Goal: Find specific page/section: Find specific page/section

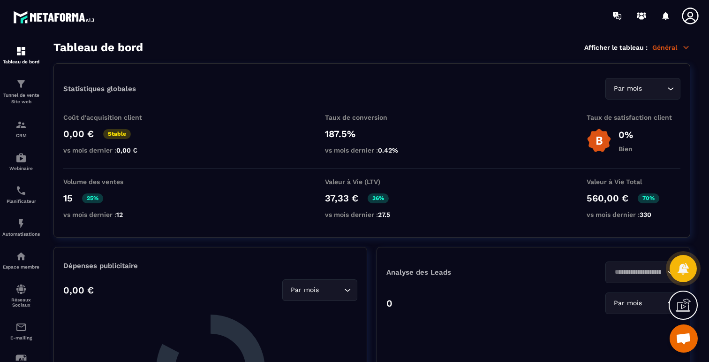
scroll to position [2734, 0]
click at [24, 133] on p "CRM" at bounding box center [21, 135] width 38 height 5
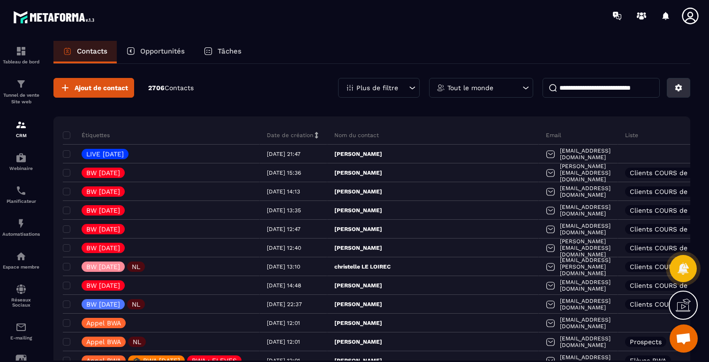
click at [682, 91] on icon at bounding box center [678, 87] width 8 height 8
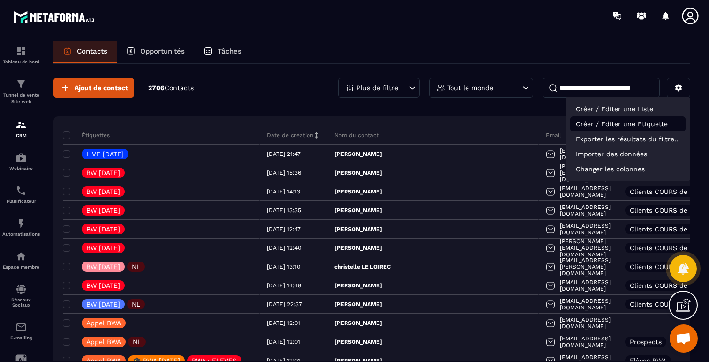
click at [582, 125] on p "Créer / Editer une Etiquette" at bounding box center [627, 123] width 115 height 15
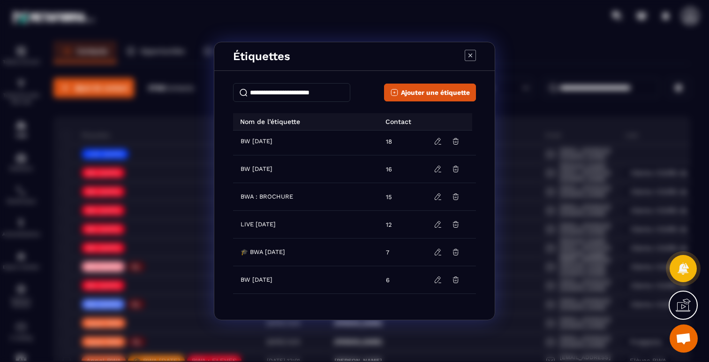
scroll to position [139, 0]
click at [277, 200] on span "BWA : BROCHURE" at bounding box center [267, 199] width 53 height 8
click at [469, 52] on icon "Modal window" at bounding box center [470, 55] width 11 height 11
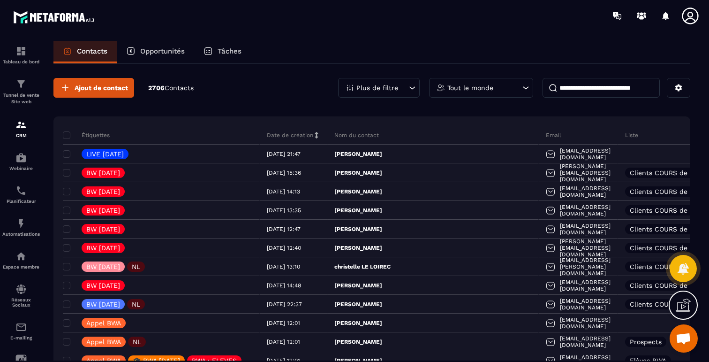
click at [375, 93] on div "Plus de filtre" at bounding box center [379, 88] width 82 height 20
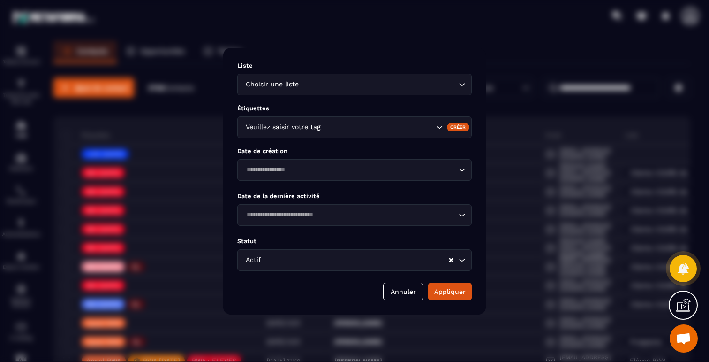
click at [323, 125] on input "Search for option" at bounding box center [378, 127] width 112 height 10
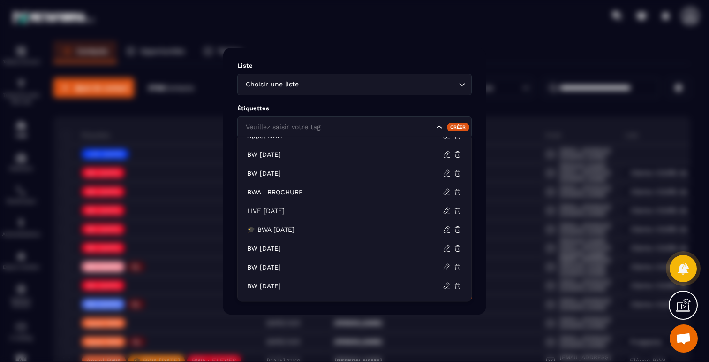
scroll to position [89, 0]
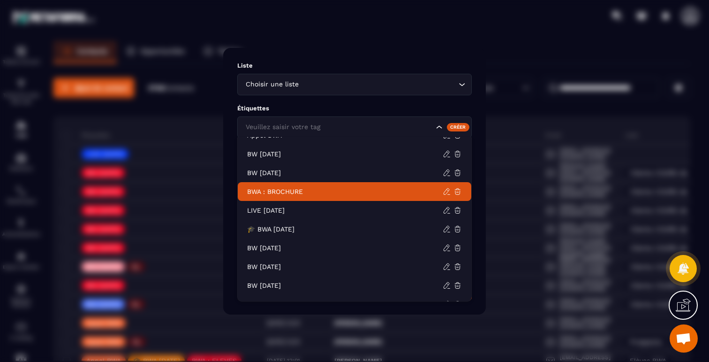
click at [300, 194] on p "BWA : BROCHURE" at bounding box center [345, 191] width 196 height 9
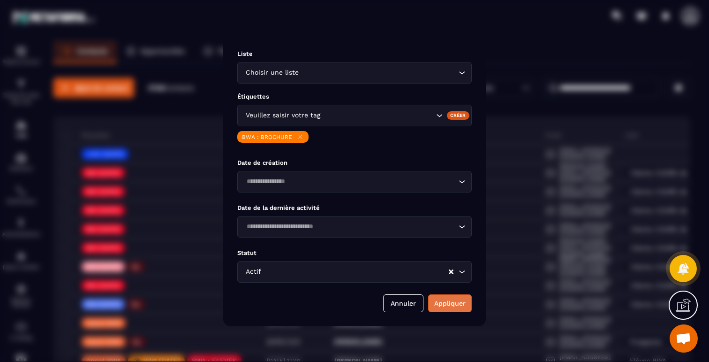
click at [457, 309] on button "Appliquer" at bounding box center [450, 303] width 44 height 18
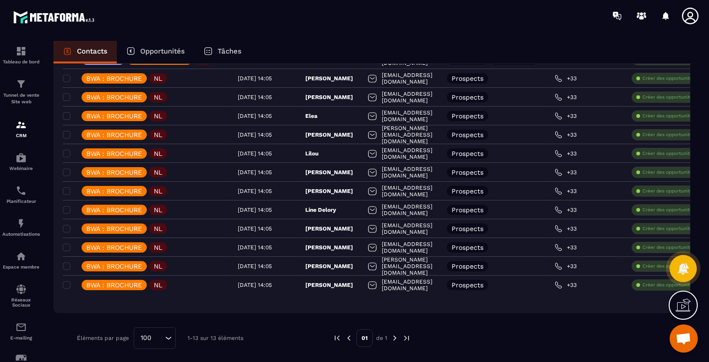
scroll to position [115, 0]
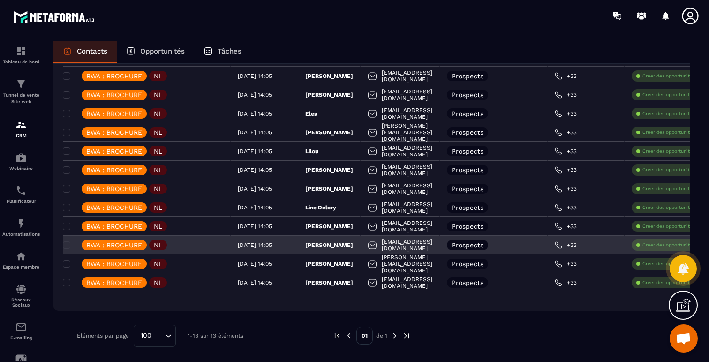
click at [341, 243] on p "[PERSON_NAME]" at bounding box center [329, 245] width 48 height 8
